Goal: Register for event/course

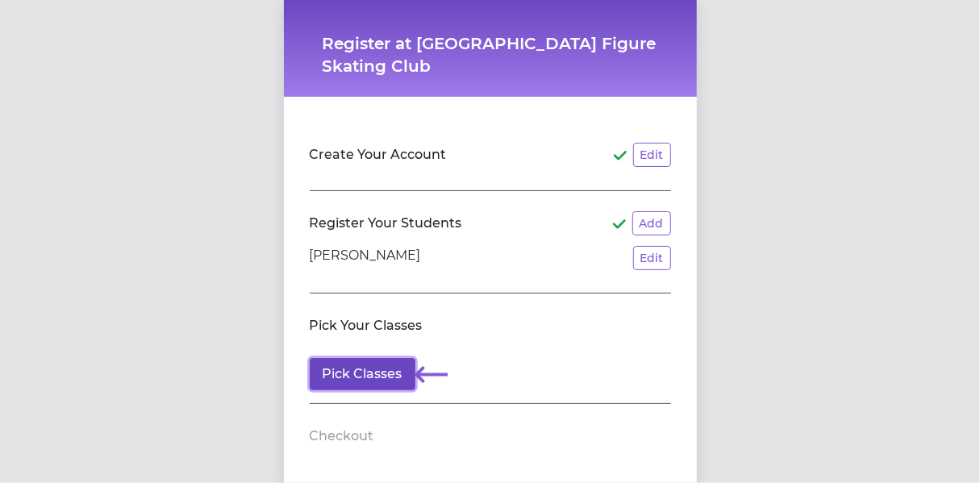
click at [364, 370] on button "Pick Classes" at bounding box center [363, 374] width 106 height 32
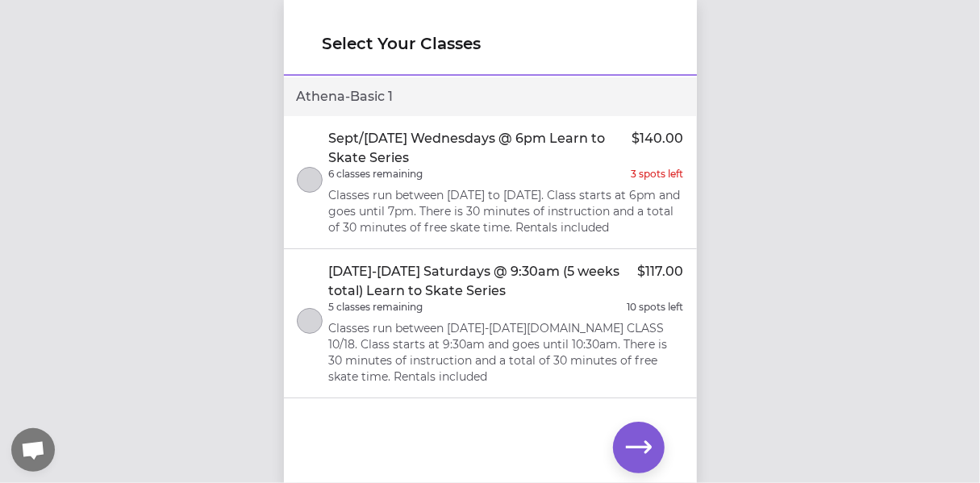
click at [469, 345] on p "Classes run between [DATE]-[DATE][DOMAIN_NAME] CLASS 10/18. Class starts at 9:3…" at bounding box center [506, 352] width 355 height 65
click at [631, 449] on icon "button" at bounding box center [639, 447] width 26 height 12
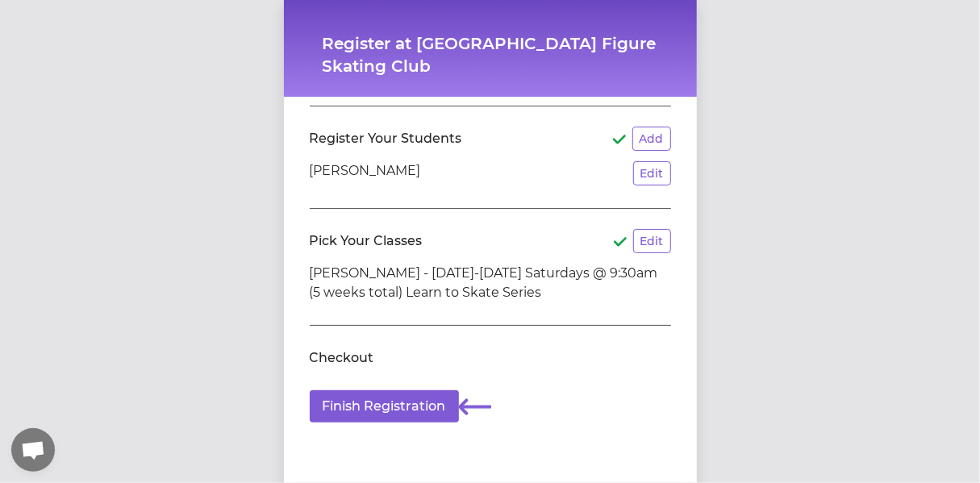
scroll to position [95, 0]
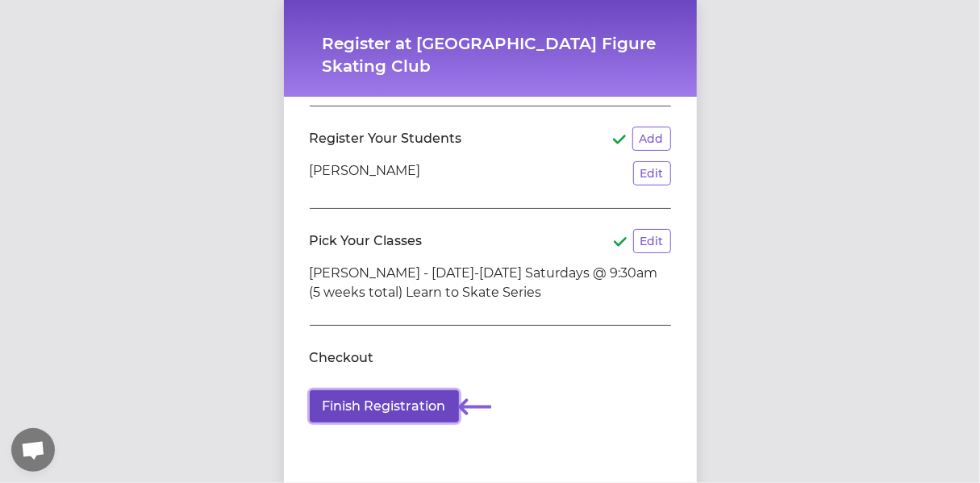
click at [394, 398] on button "Finish Registration" at bounding box center [384, 406] width 149 height 32
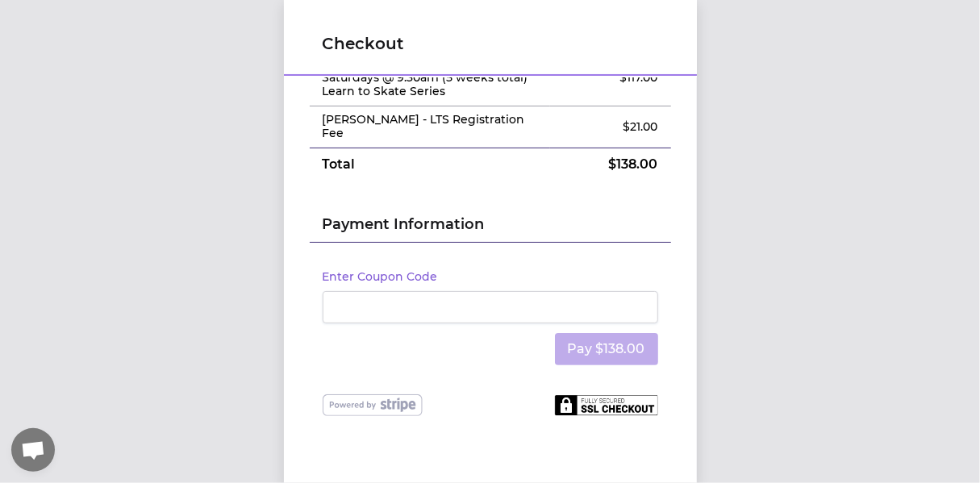
scroll to position [100, 0]
